Goal: Contribute content: Add original content to the website for others to see

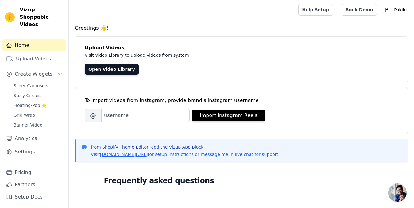
drag, startPoint x: 98, startPoint y: 93, endPoint x: 91, endPoint y: 95, distance: 7.8
click at [91, 95] on div "To import videos from Instagram, provide brand's instagram username [PERSON_NAM…" at bounding box center [241, 105] width 313 height 37
click at [104, 71] on link "Open Video Library" at bounding box center [112, 69] width 54 height 11
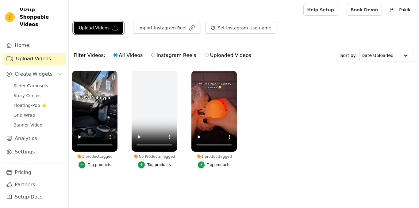
click at [95, 32] on button "Upload Videos" at bounding box center [99, 28] width 50 height 12
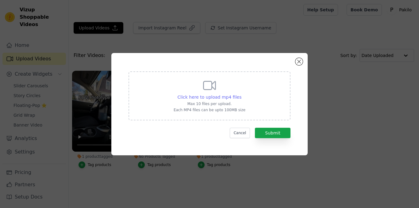
click at [214, 95] on span "Click here to upload mp4 files" at bounding box center [210, 97] width 64 height 5
click at [241, 94] on input "Click here to upload mp4 files Max 10 files per upload. Each MP4 files can be u…" at bounding box center [241, 94] width 0 height 0
click at [244, 135] on button "Cancel" at bounding box center [240, 133] width 21 height 10
